Goal: Task Accomplishment & Management: Complete application form

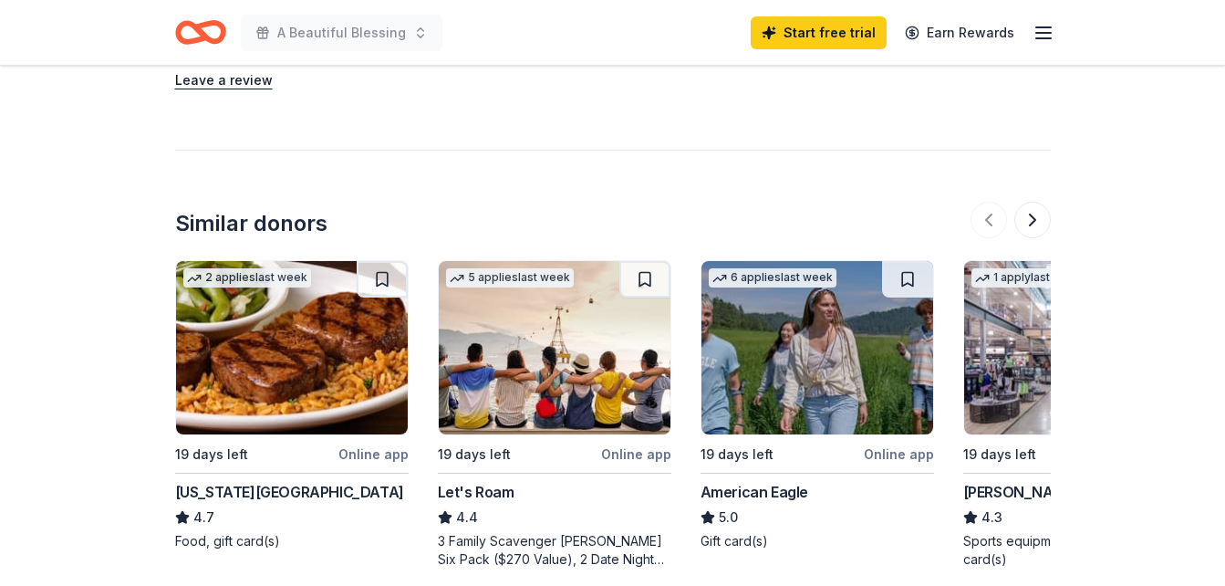
scroll to position [1734, 0]
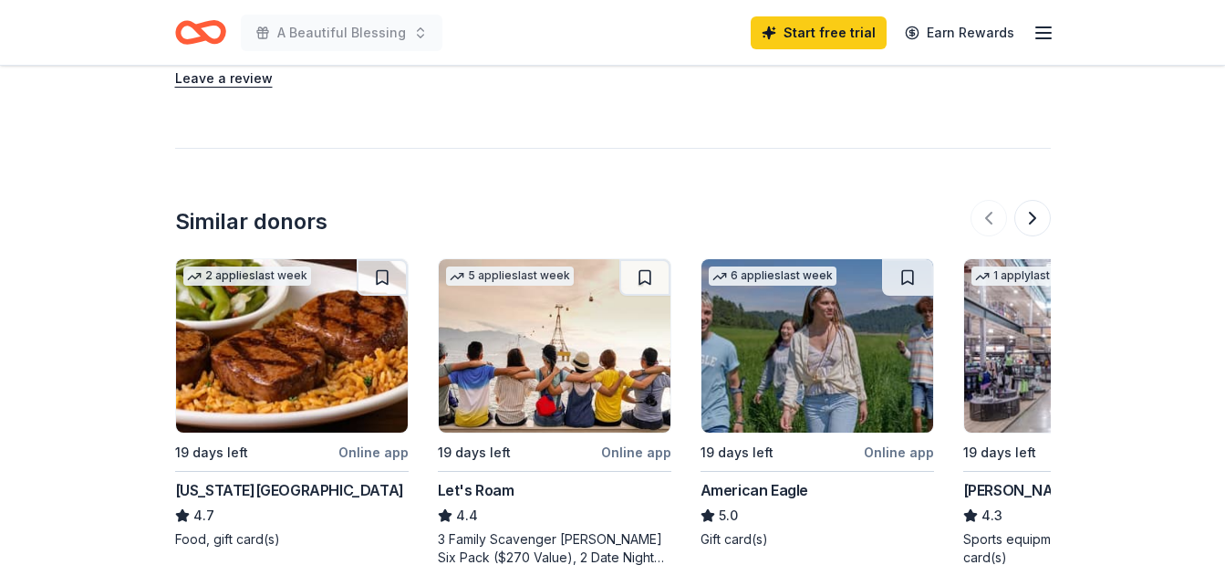
click at [282, 360] on img at bounding box center [292, 345] width 232 height 173
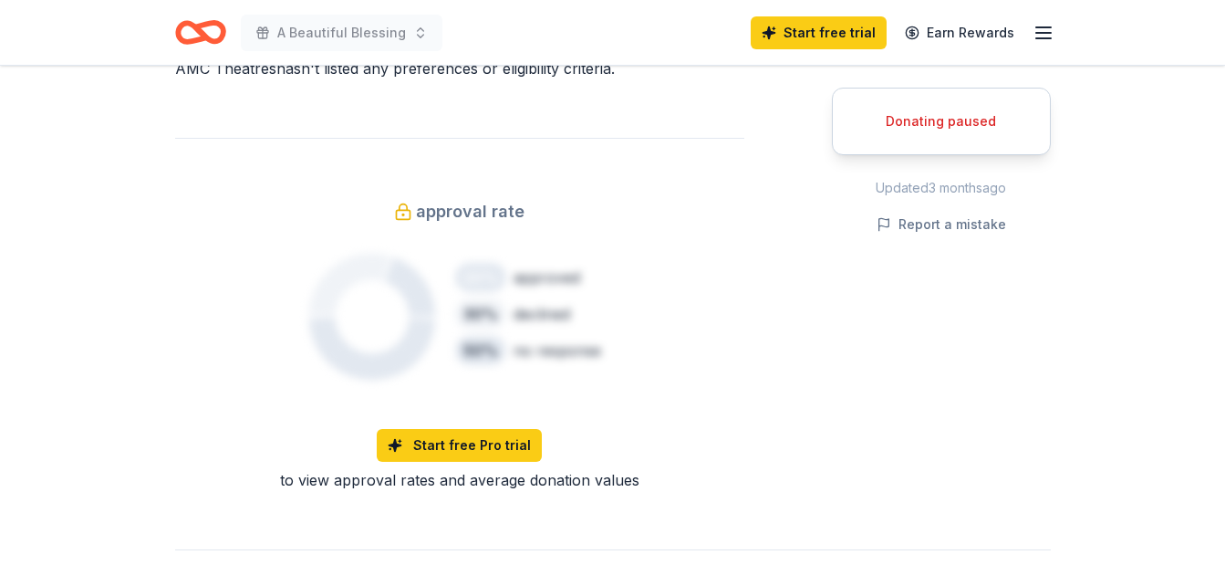
scroll to position [913, 0]
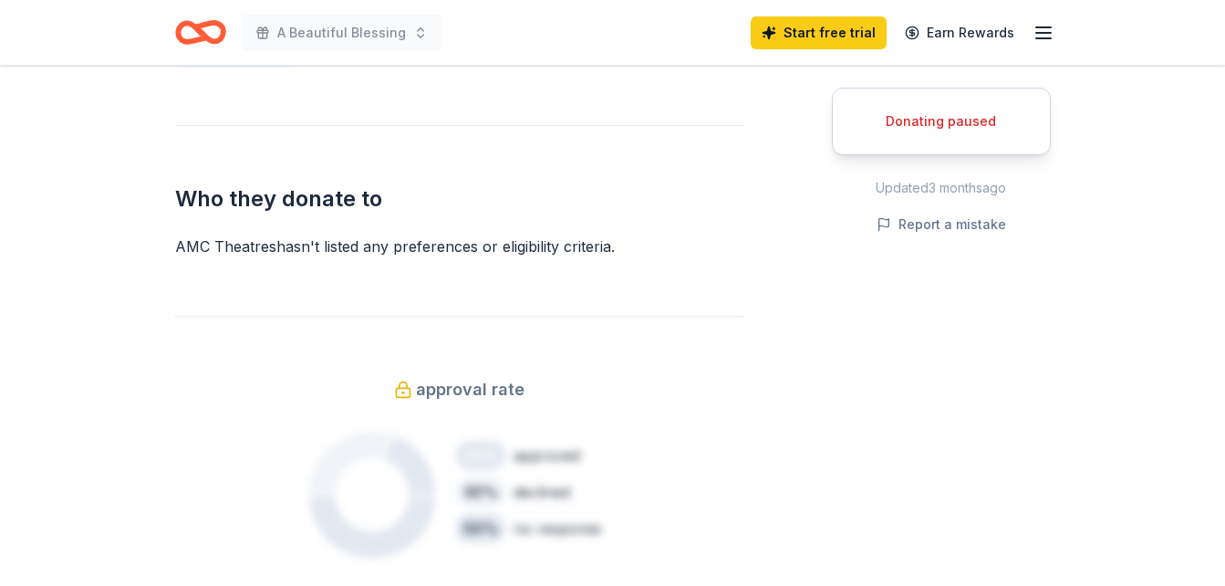
click at [960, 126] on div "Donating paused" at bounding box center [941, 121] width 173 height 22
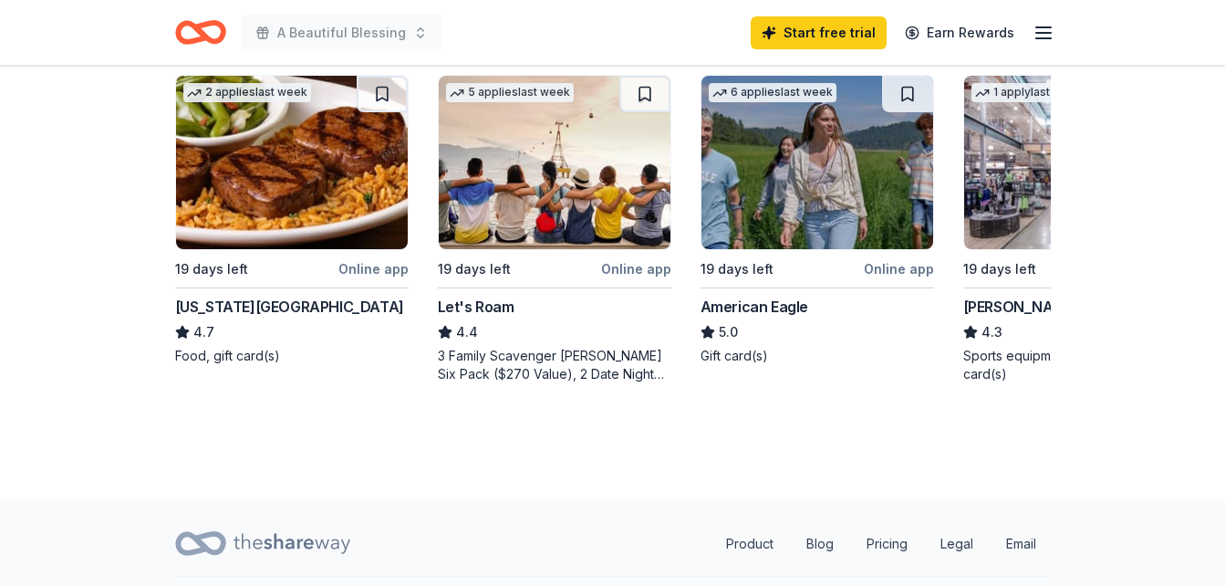
scroll to position [1919, 0]
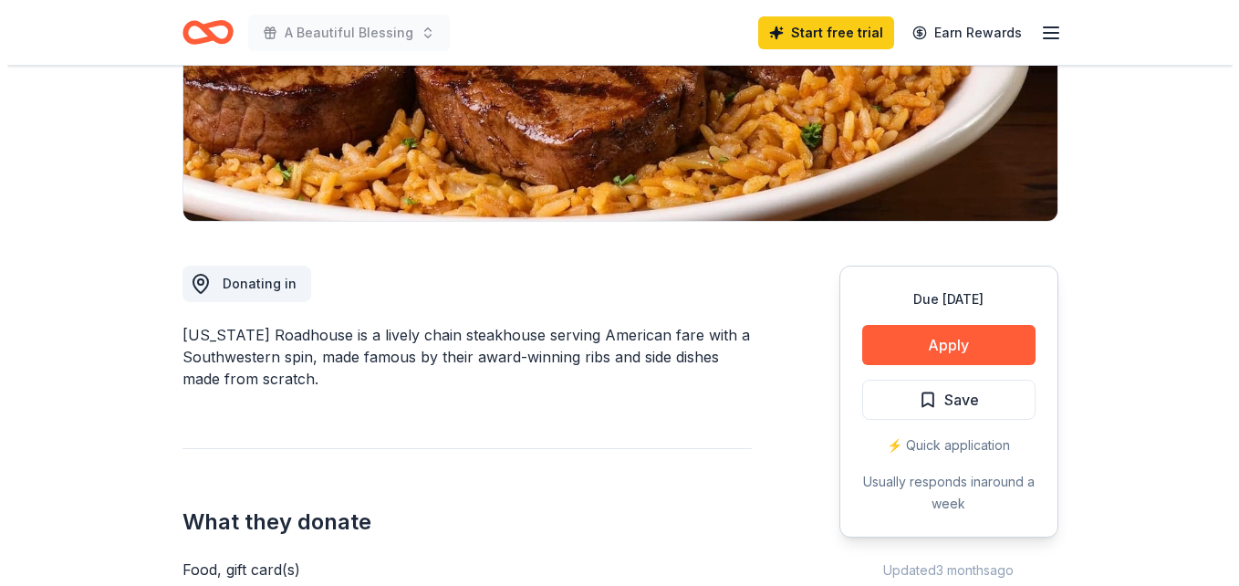
scroll to position [365, 0]
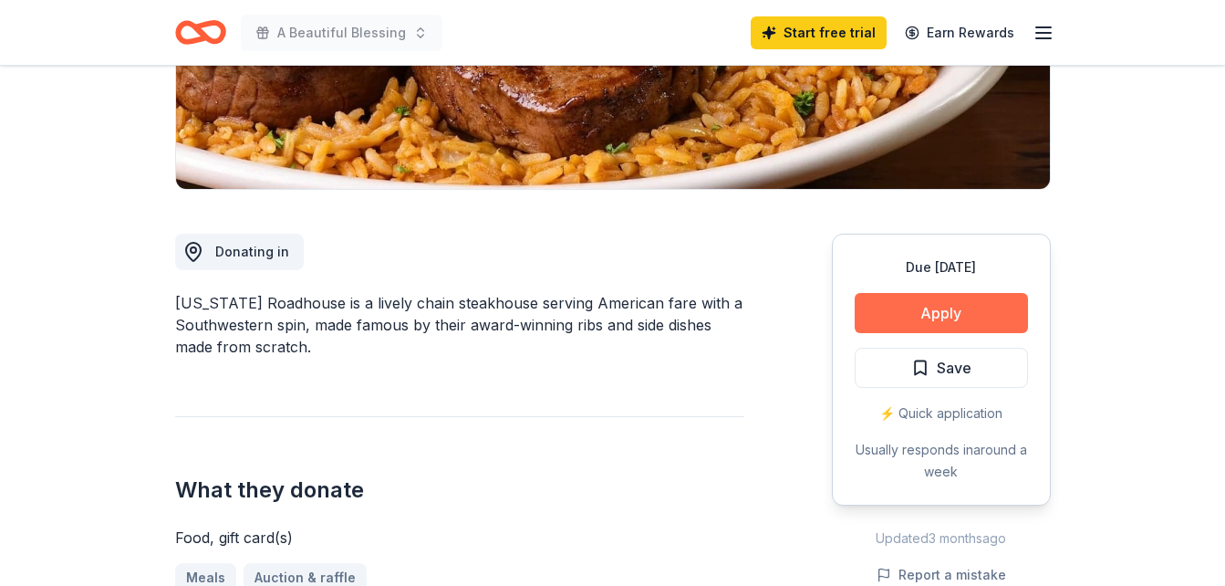
click at [870, 318] on button "Apply" at bounding box center [941, 313] width 173 height 40
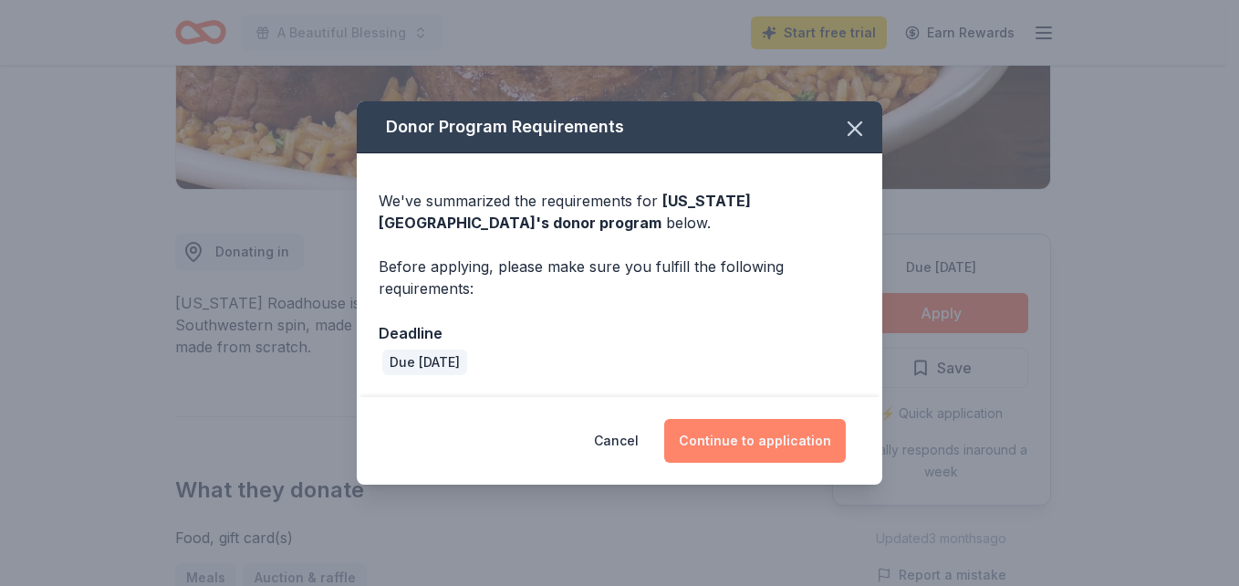
click at [777, 443] on button "Continue to application" at bounding box center [755, 441] width 182 height 44
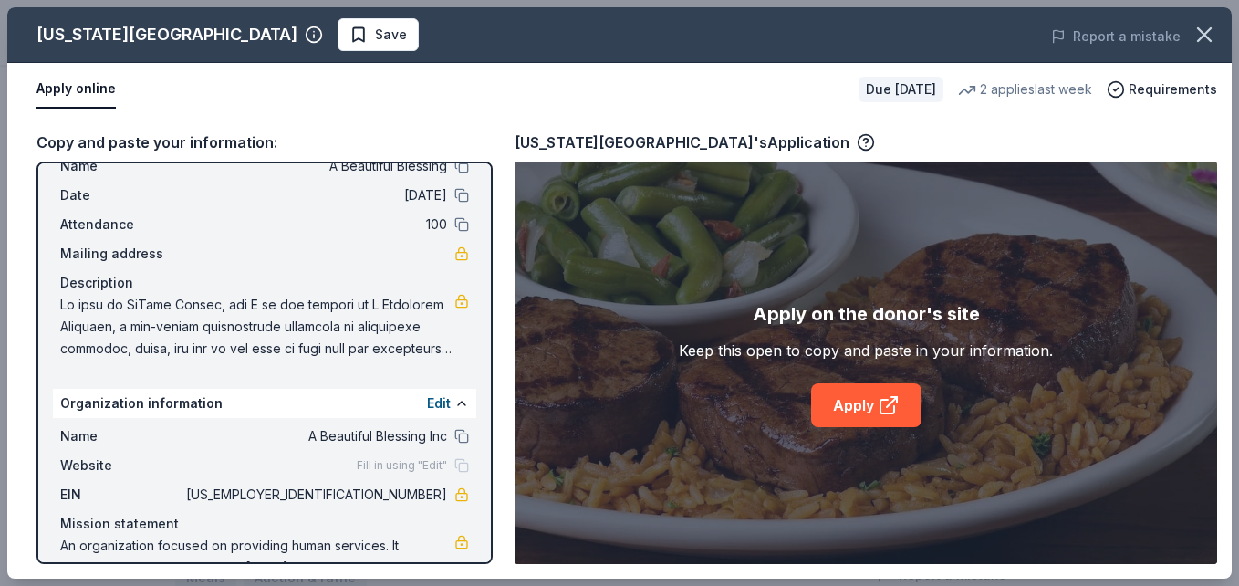
scroll to position [0, 0]
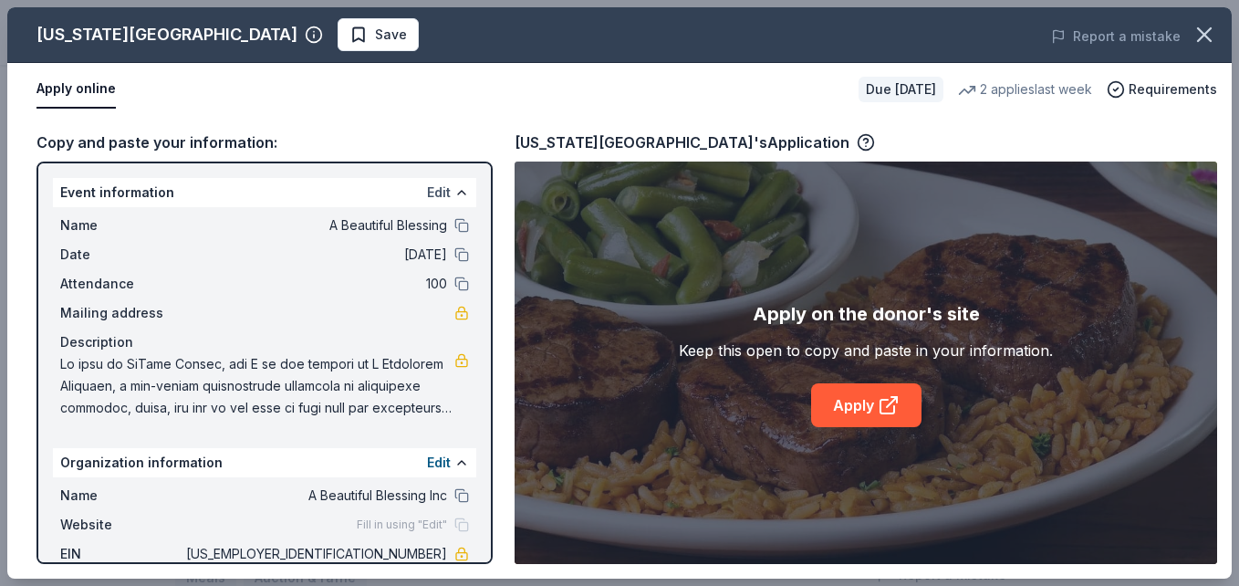
click at [436, 193] on button "Edit" at bounding box center [439, 193] width 24 height 22
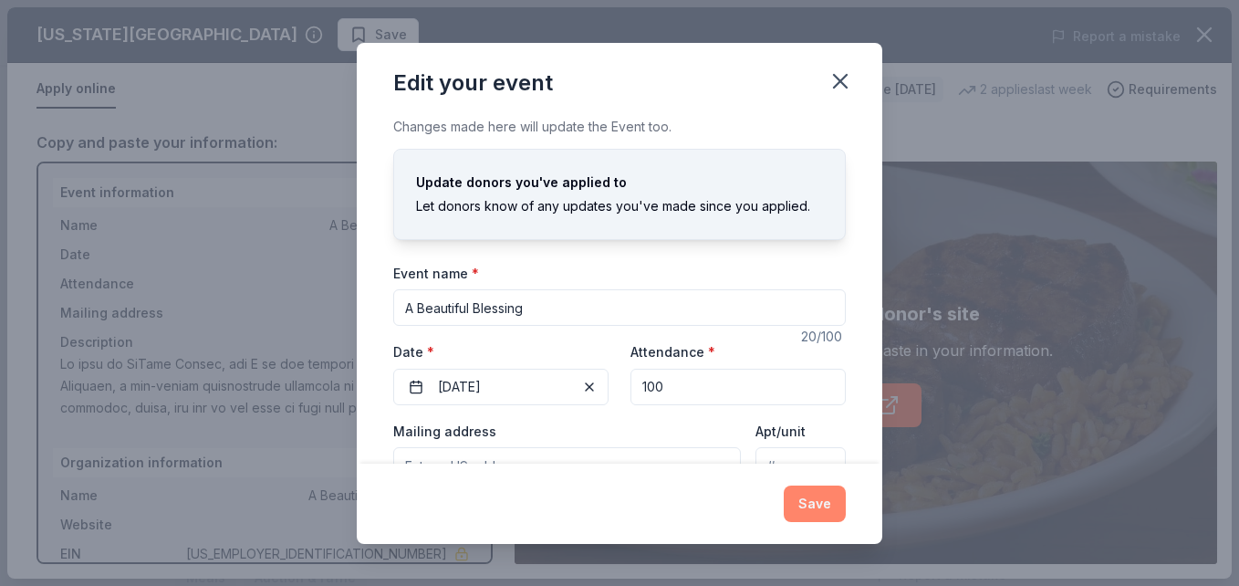
click at [819, 506] on button "Save" at bounding box center [815, 503] width 62 height 37
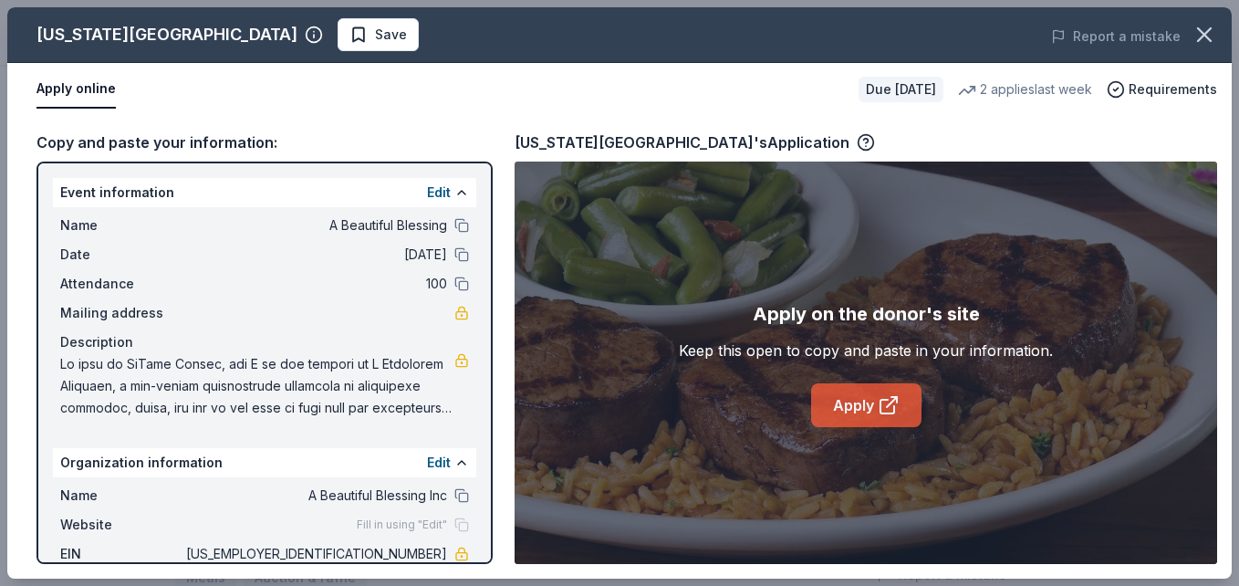
click at [847, 412] on link "Apply" at bounding box center [866, 405] width 110 height 44
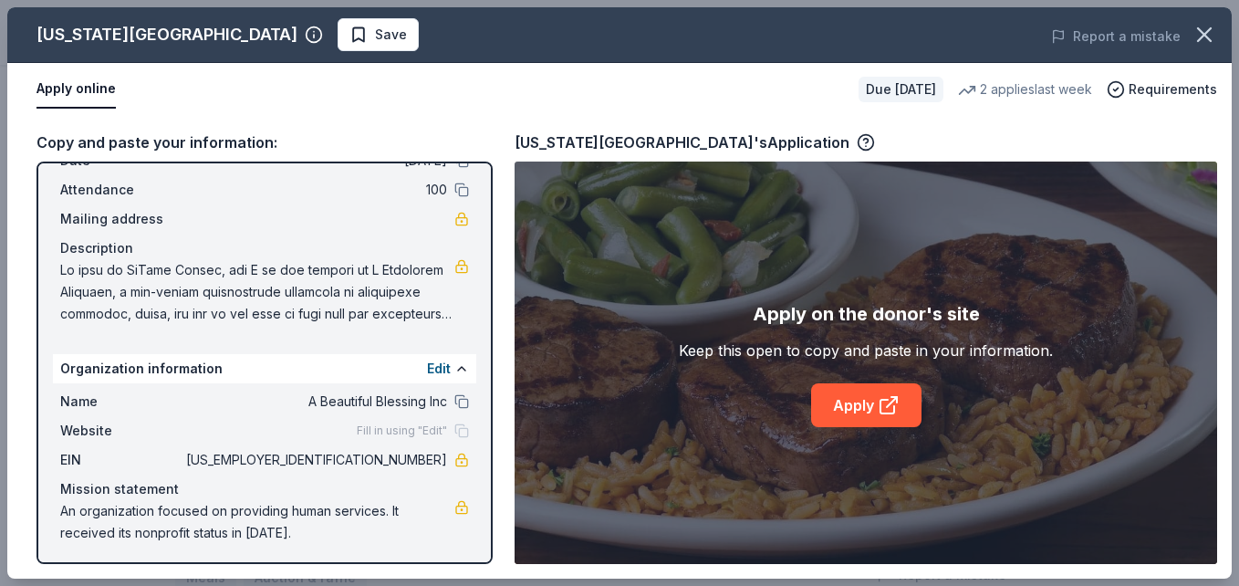
scroll to position [98, 0]
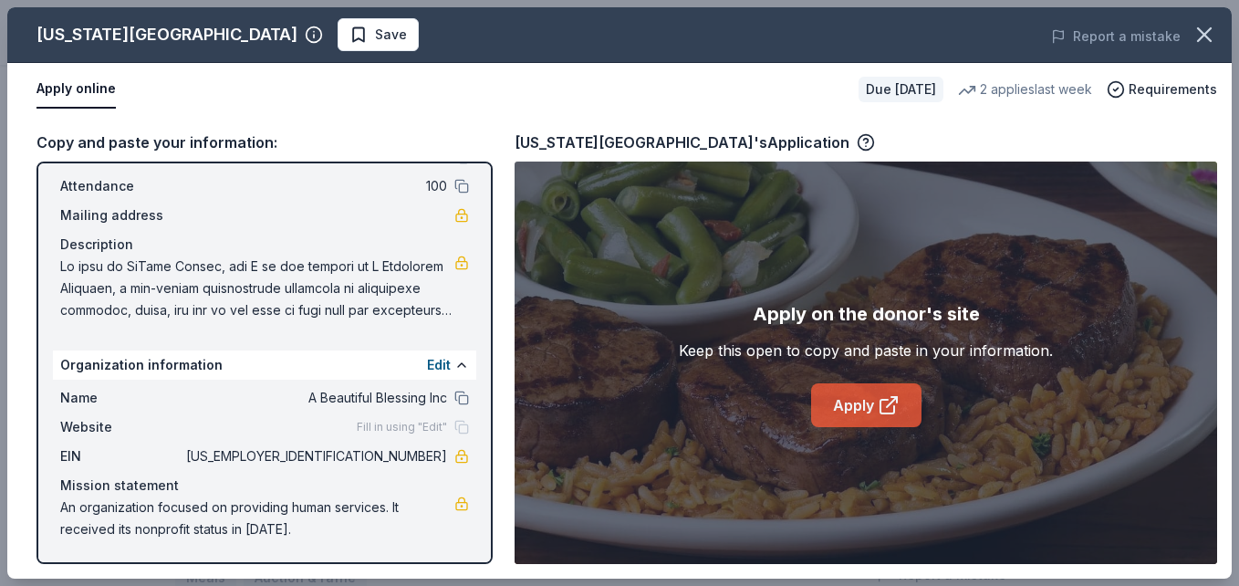
click at [850, 408] on link "Apply" at bounding box center [866, 405] width 110 height 44
